Goal: Information Seeking & Learning: Learn about a topic

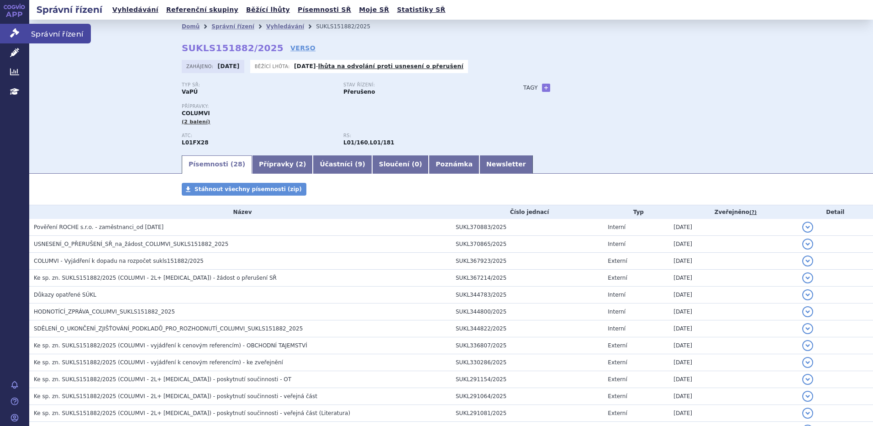
click at [17, 41] on link "Správní řízení" at bounding box center [14, 33] width 29 height 19
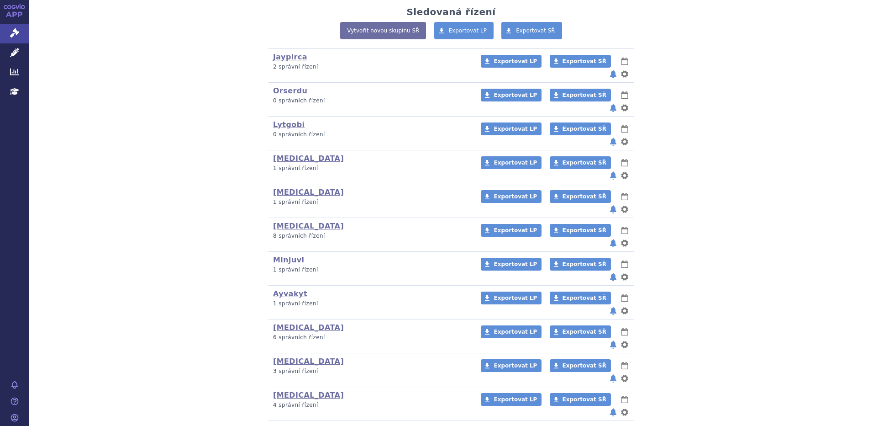
scroll to position [122, 0]
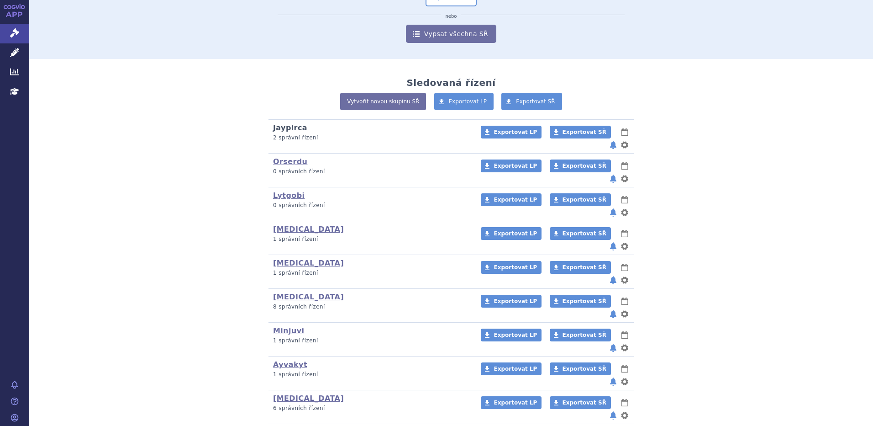
click at [279, 130] on link "Jaypirca" at bounding box center [290, 127] width 34 height 9
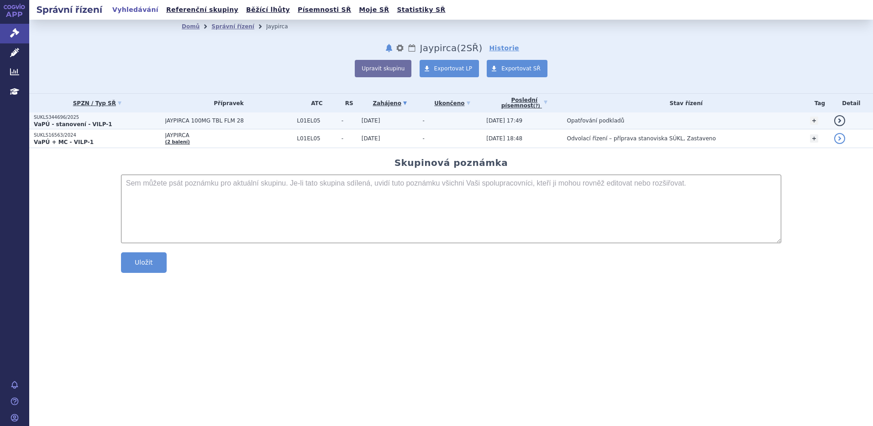
click at [190, 124] on span "JAYPIRCA 100MG TBL FLM 28" at bounding box center [228, 120] width 127 height 6
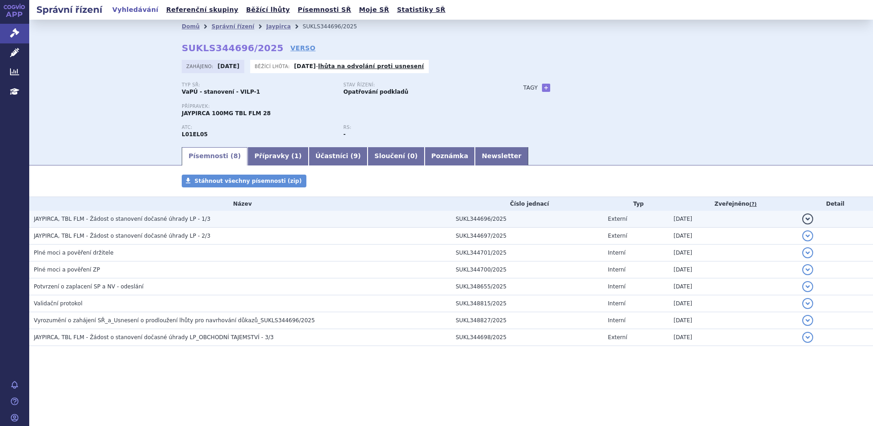
click at [142, 222] on span "JAYPIRCA, TBL FLM - Žádost o stanovení dočasné úhrady LP - 1/3" at bounding box center [122, 219] width 177 height 6
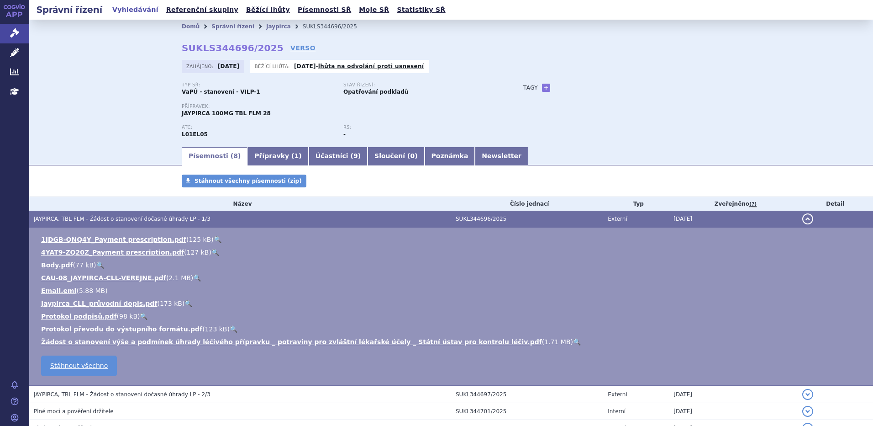
click at [193, 277] on link "🔍" at bounding box center [197, 277] width 8 height 7
click at [341, 190] on div "Stáhnout všechny písemnosti (zip)" at bounding box center [451, 185] width 575 height 22
click at [17, 32] on icon at bounding box center [14, 32] width 9 height 9
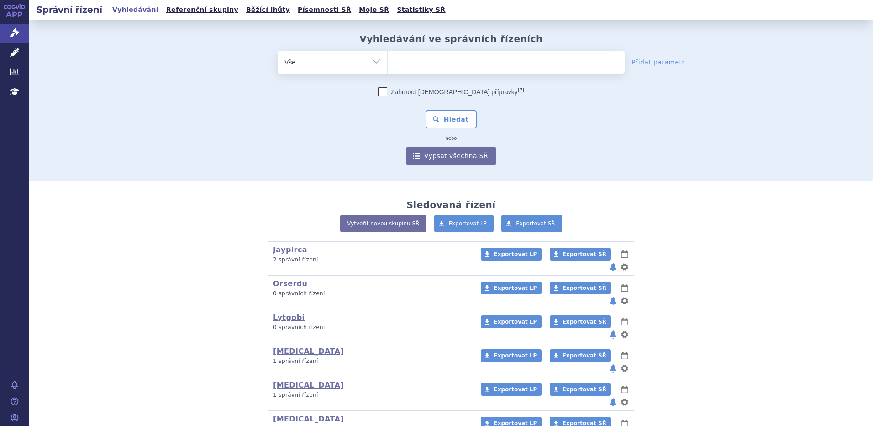
scroll to position [243, 0]
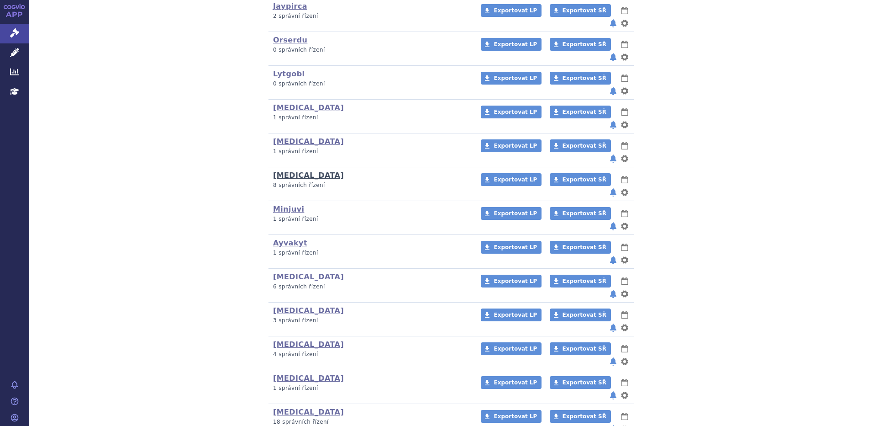
click at [292, 171] on link "Calquence" at bounding box center [308, 175] width 71 height 9
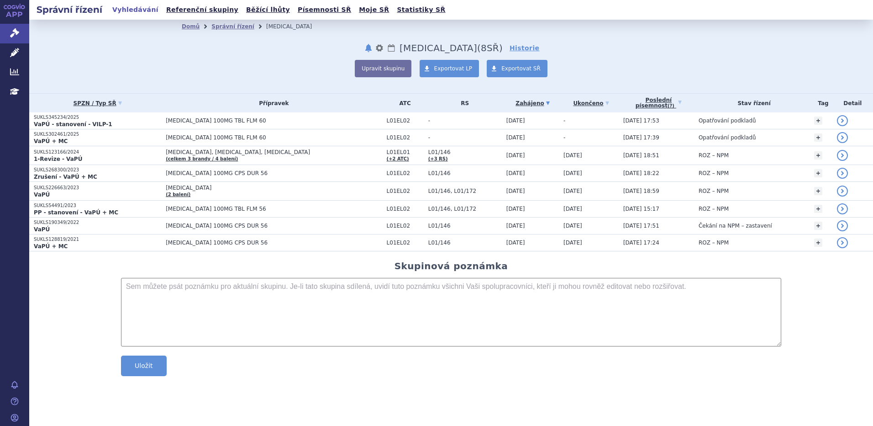
click at [205, 137] on span "[MEDICAL_DATA] 100MG TBL FLM 60" at bounding box center [274, 137] width 216 height 6
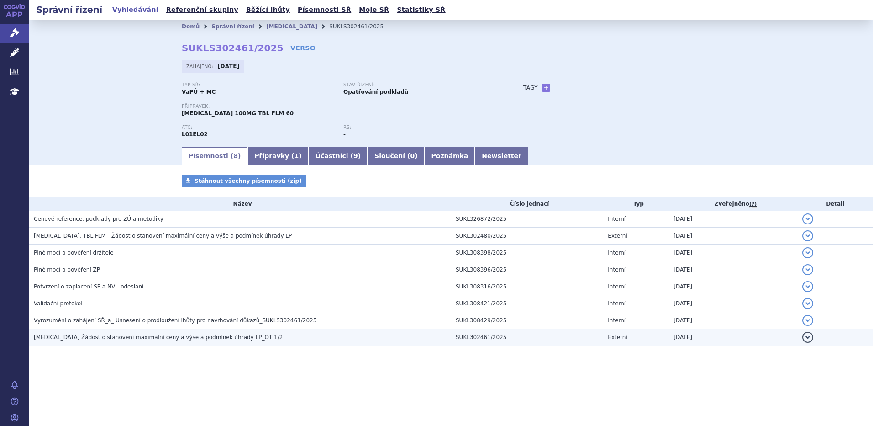
click at [160, 342] on h3 "[MEDICAL_DATA] Žádost o stanovení maximální ceny a výše a podmínek úhrady LP_OT…" at bounding box center [242, 336] width 417 height 9
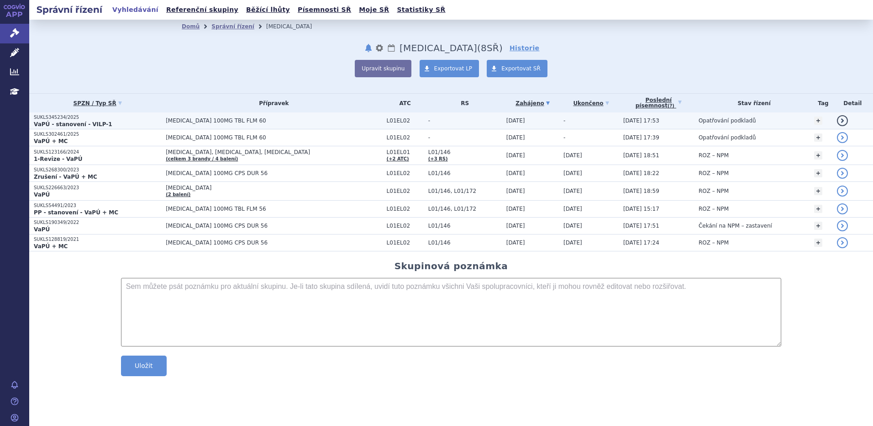
click at [211, 121] on span "[MEDICAL_DATA] 100MG TBL FLM 60" at bounding box center [274, 120] width 216 height 6
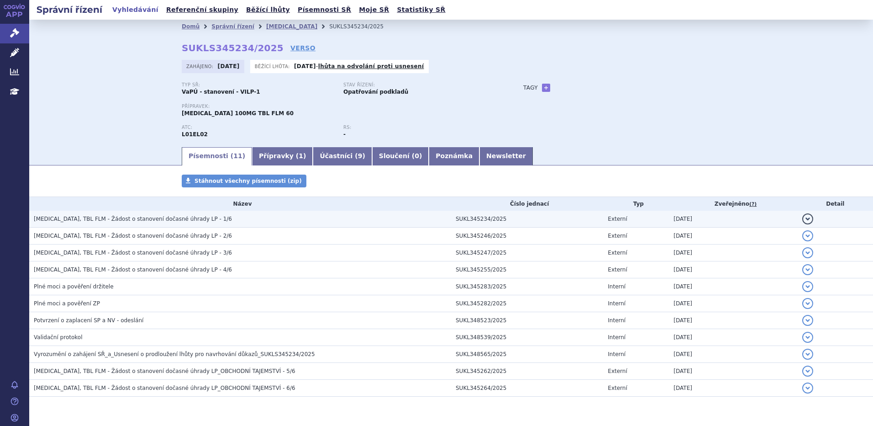
click at [189, 223] on h3 "CALQUENCE, TBL FLM - Žádost o stanovení dočasné úhrady LP - 1/6" at bounding box center [242, 218] width 417 height 9
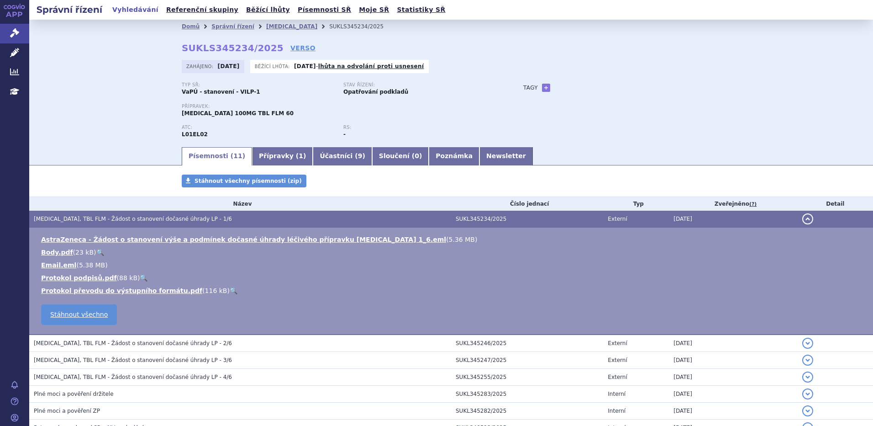
click at [189, 223] on h3 "CALQUENCE, TBL FLM - Žádost o stanovení dočasné úhrady LP - 1/6" at bounding box center [242, 218] width 417 height 9
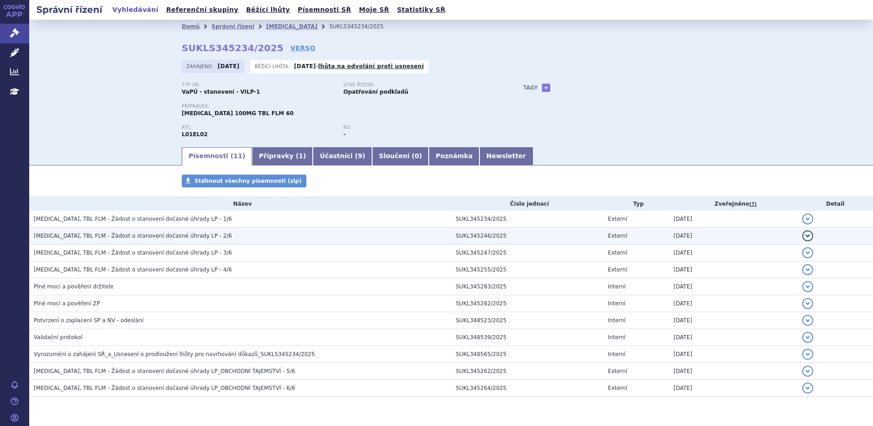
click at [193, 234] on span "CALQUENCE, TBL FLM - Žádost o stanovení dočasné úhrady LP - 2/6" at bounding box center [133, 235] width 198 height 6
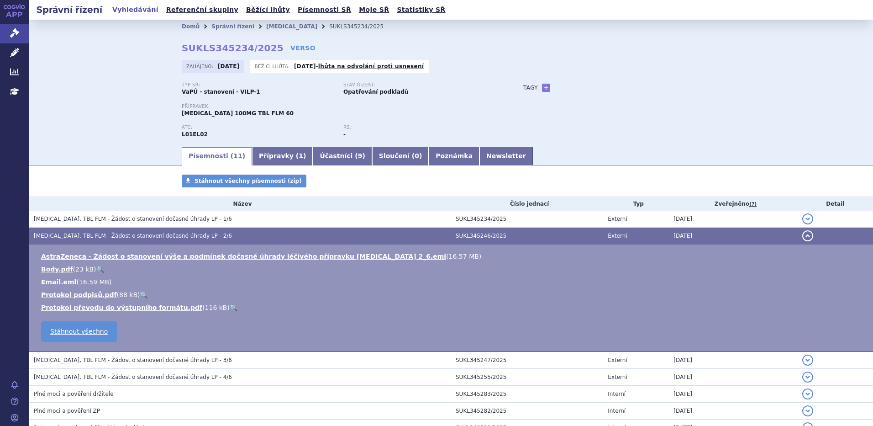
click at [193, 234] on span "CALQUENCE, TBL FLM - Žádost o stanovení dočasné úhrady LP - 2/6" at bounding box center [133, 235] width 198 height 6
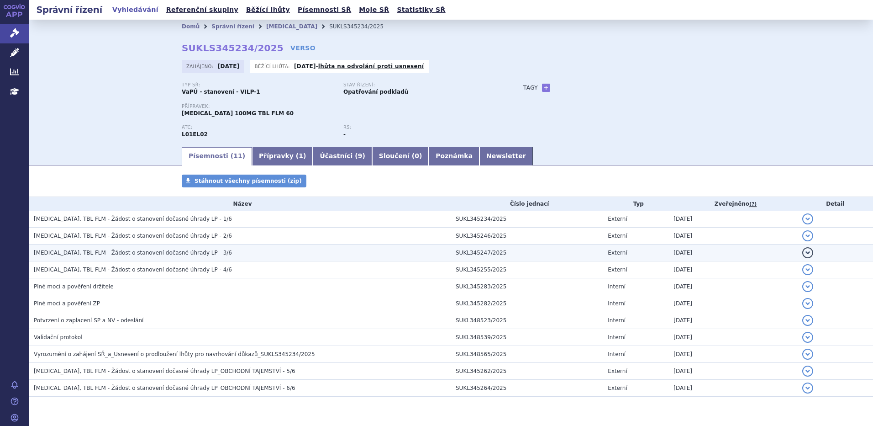
click at [192, 251] on span "CALQUENCE, TBL FLM - Žádost o stanovení dočasné úhrady LP - 3/6" at bounding box center [133, 252] width 198 height 6
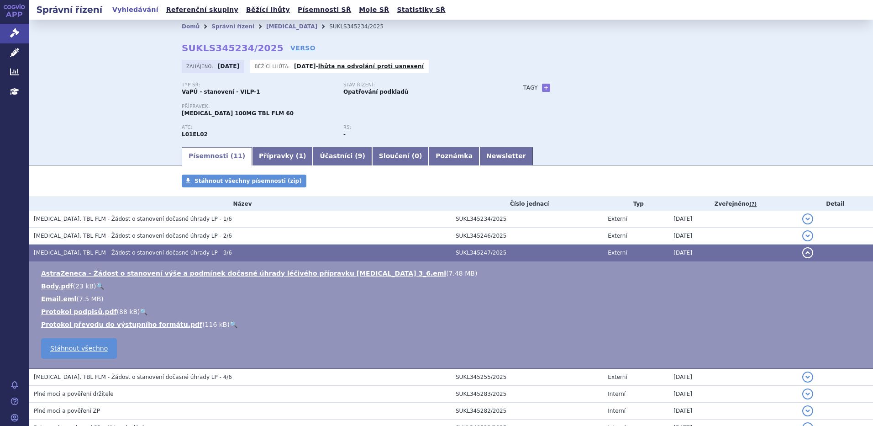
click at [192, 251] on span "CALQUENCE, TBL FLM - Žádost o stanovení dočasné úhrady LP - 3/6" at bounding box center [133, 252] width 198 height 6
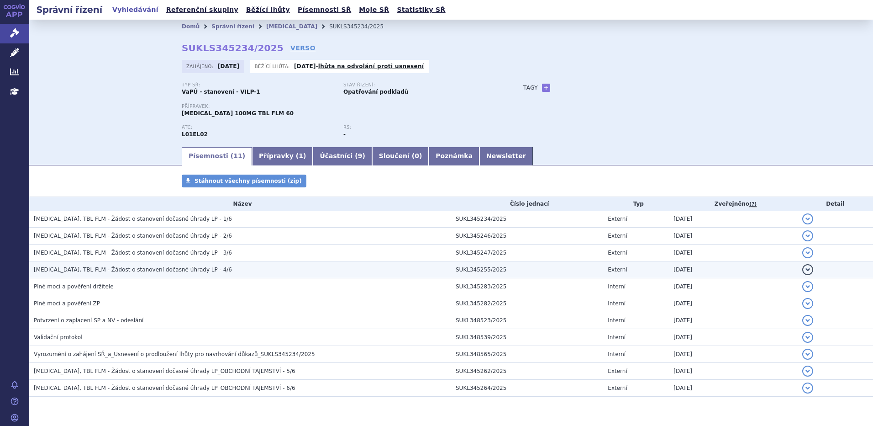
click at [188, 270] on span "CALQUENCE, TBL FLM - Žádost o stanovení dočasné úhrady LP - 4/6" at bounding box center [133, 269] width 198 height 6
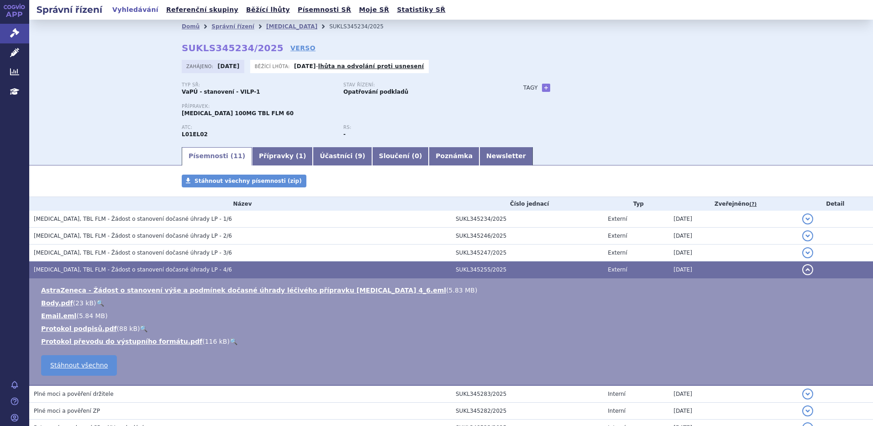
click at [188, 270] on span "CALQUENCE, TBL FLM - Žádost o stanovení dočasné úhrady LP - 4/6" at bounding box center [133, 269] width 198 height 6
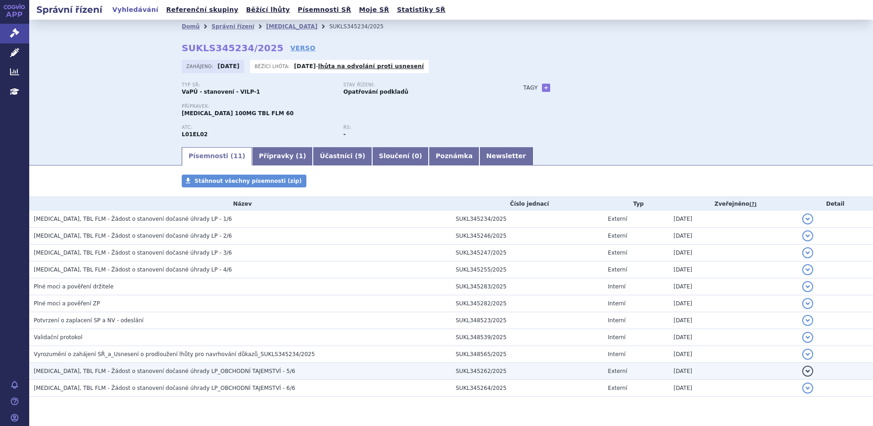
click at [210, 371] on span "CALQUENCE, TBL FLM - Žádost o stanovení dočasné úhrady LP_OBCHODNÍ TAJEMSTVÍ - …" at bounding box center [165, 371] width 262 height 6
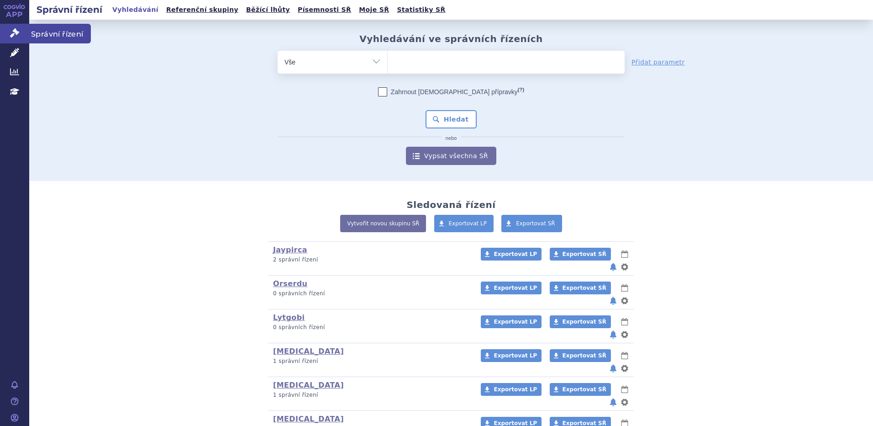
click at [21, 33] on link "Správní řízení" at bounding box center [14, 33] width 29 height 19
click at [292, 414] on link "[MEDICAL_DATA]" at bounding box center [308, 418] width 71 height 9
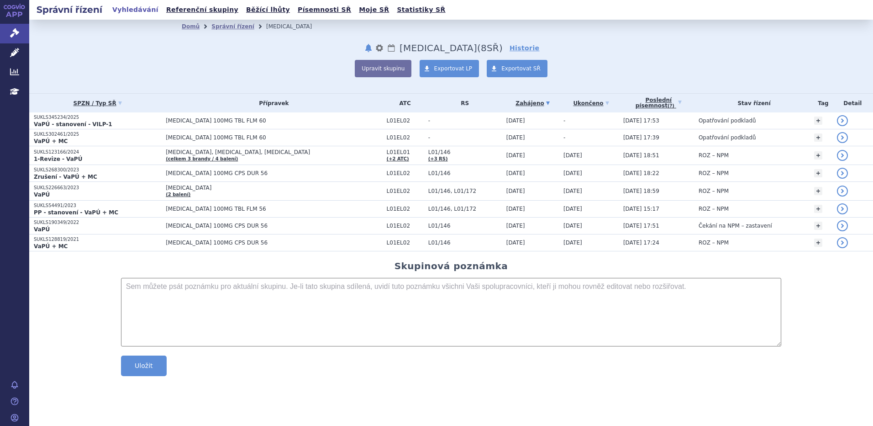
click at [209, 135] on span "[MEDICAL_DATA] 100MG TBL FLM 60" at bounding box center [274, 137] width 216 height 6
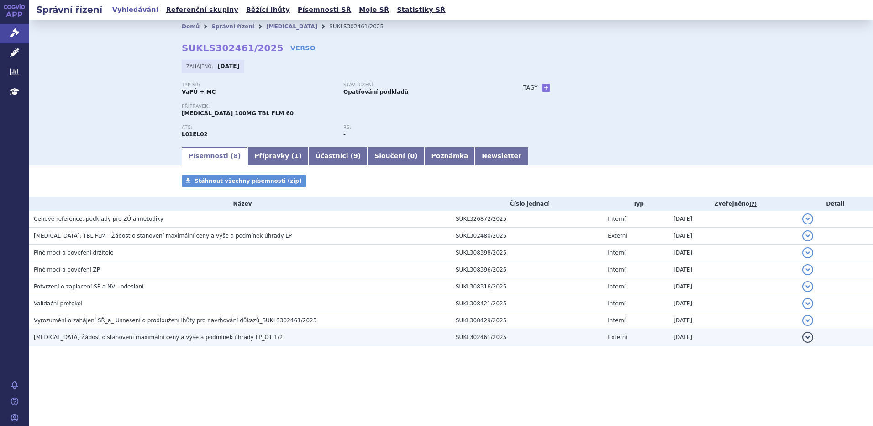
click at [256, 334] on h3 "CALQUENCE Žádost o stanovení maximální ceny a výše a podmínek úhrady LP_OT 1/2" at bounding box center [242, 336] width 417 height 9
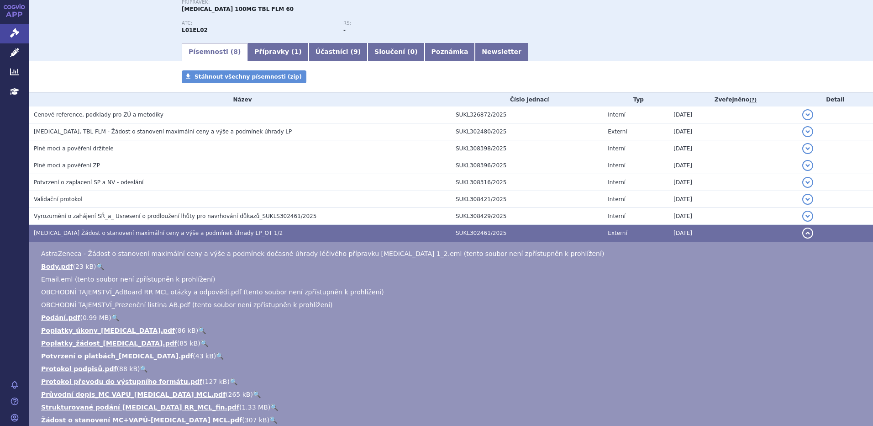
scroll to position [122, 0]
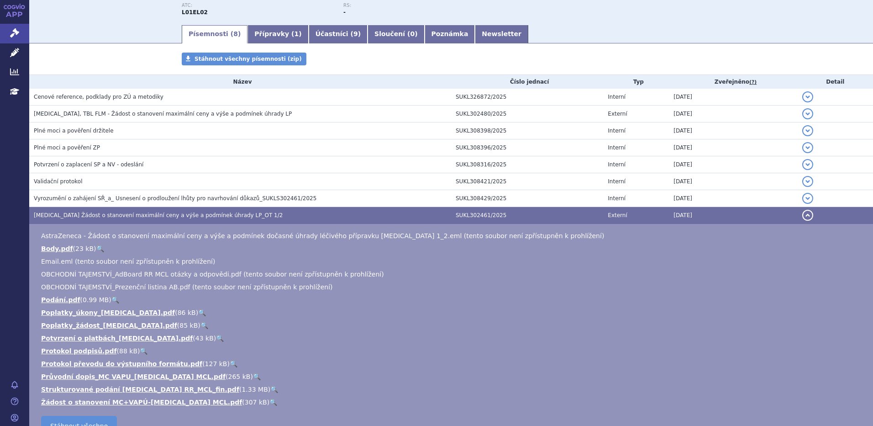
click at [270, 387] on link "🔍" at bounding box center [274, 388] width 8 height 7
click at [19, 33] on link "Správní řízení" at bounding box center [14, 33] width 29 height 19
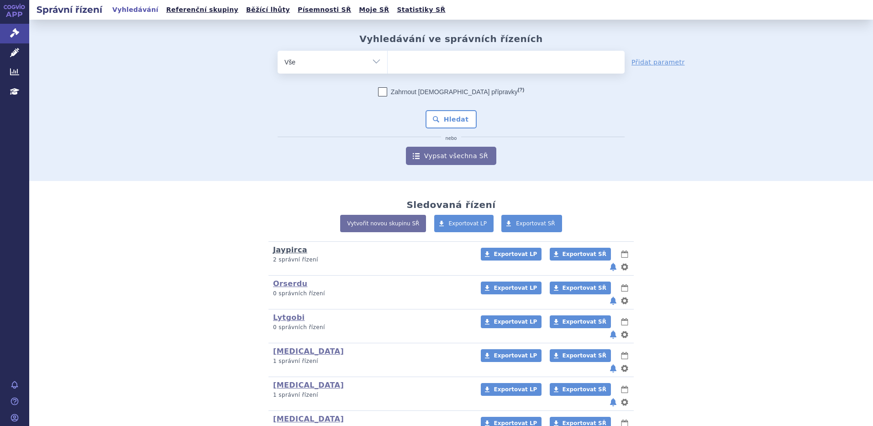
click at [286, 248] on link "Jaypirca" at bounding box center [290, 249] width 34 height 9
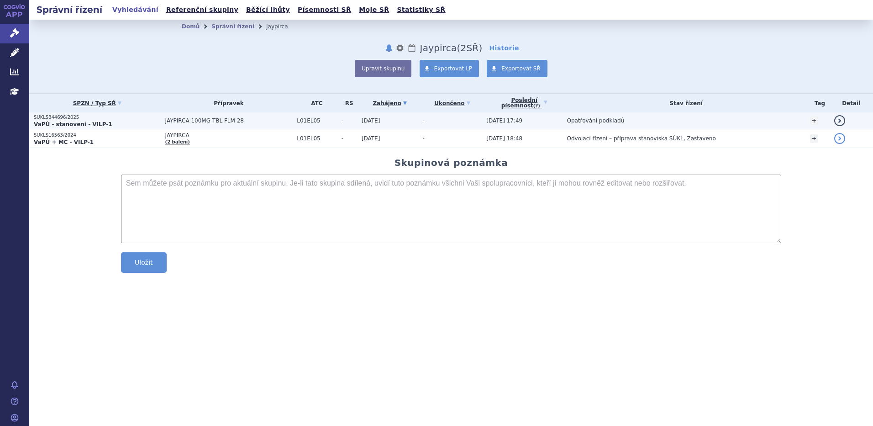
click at [256, 118] on span "JAYPIRCA 100MG TBL FLM 28" at bounding box center [228, 120] width 127 height 6
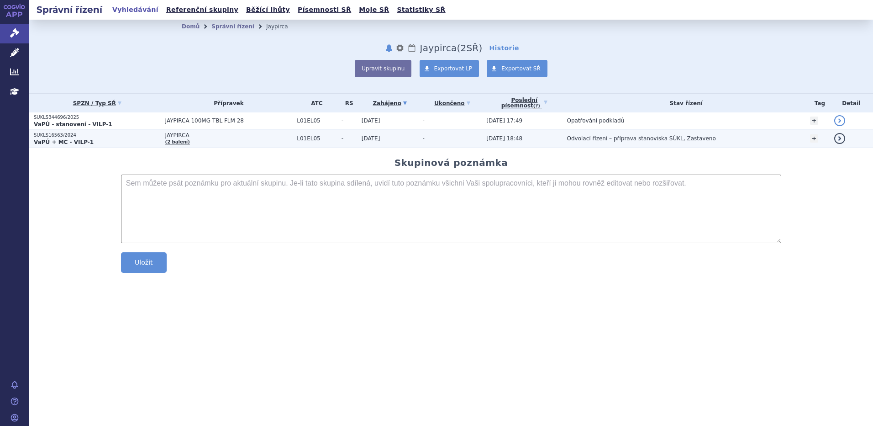
click at [405, 135] on td "[DATE]" at bounding box center [387, 138] width 61 height 19
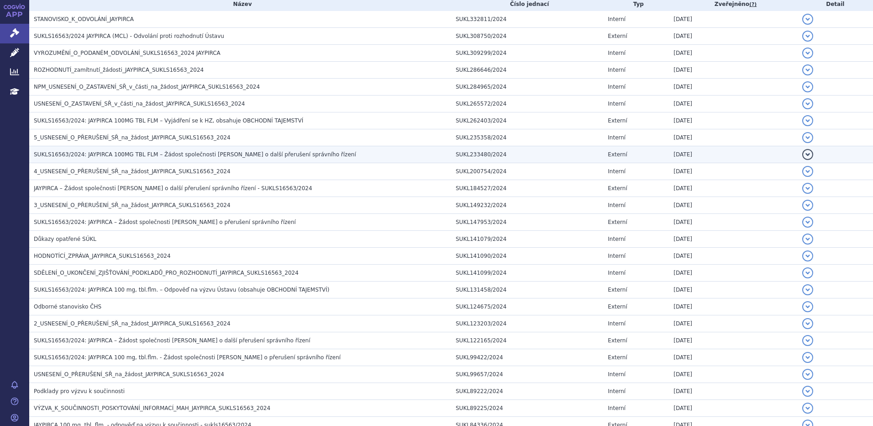
scroll to position [243, 0]
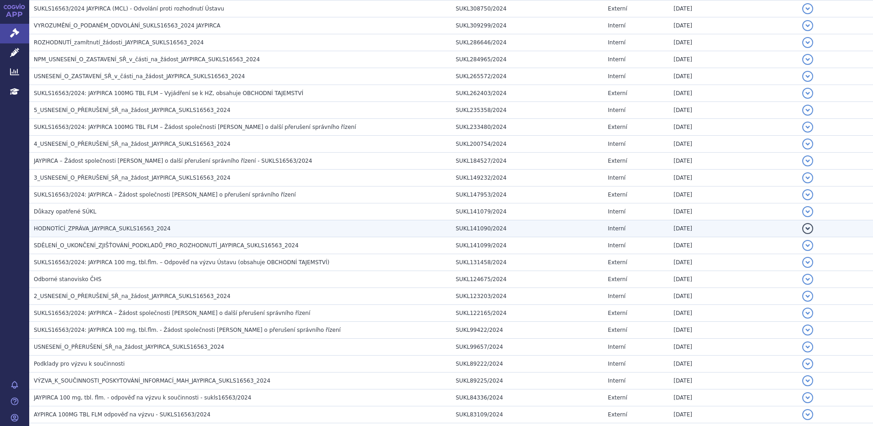
click at [71, 225] on span "HODNOTÍCÍ_ZPRÁVA_JAYPIRCA_SUKLS16563_2024" at bounding box center [102, 228] width 137 height 6
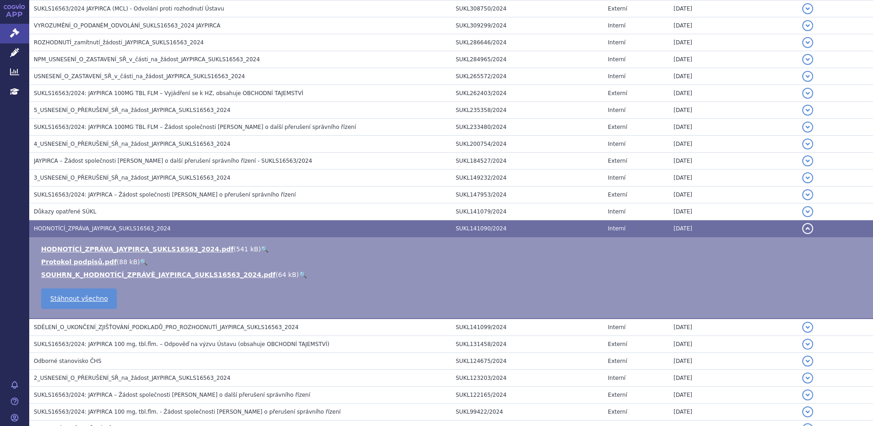
click at [299, 271] on link "🔍" at bounding box center [303, 274] width 8 height 7
